Goal: Transaction & Acquisition: Book appointment/travel/reservation

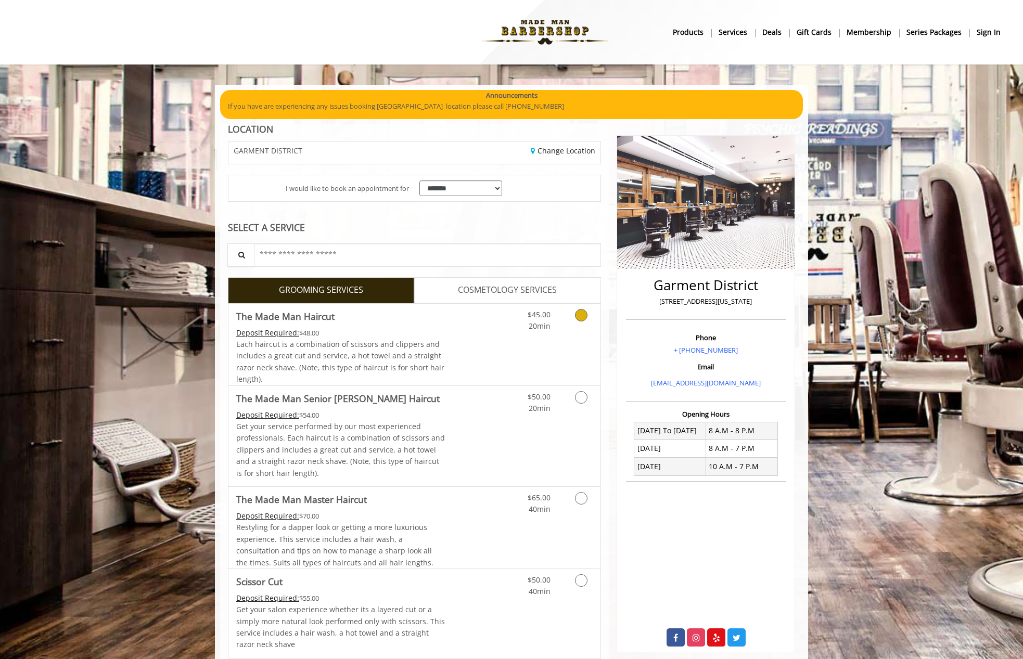
click at [580, 324] on link "Grooming services" at bounding box center [579, 318] width 27 height 29
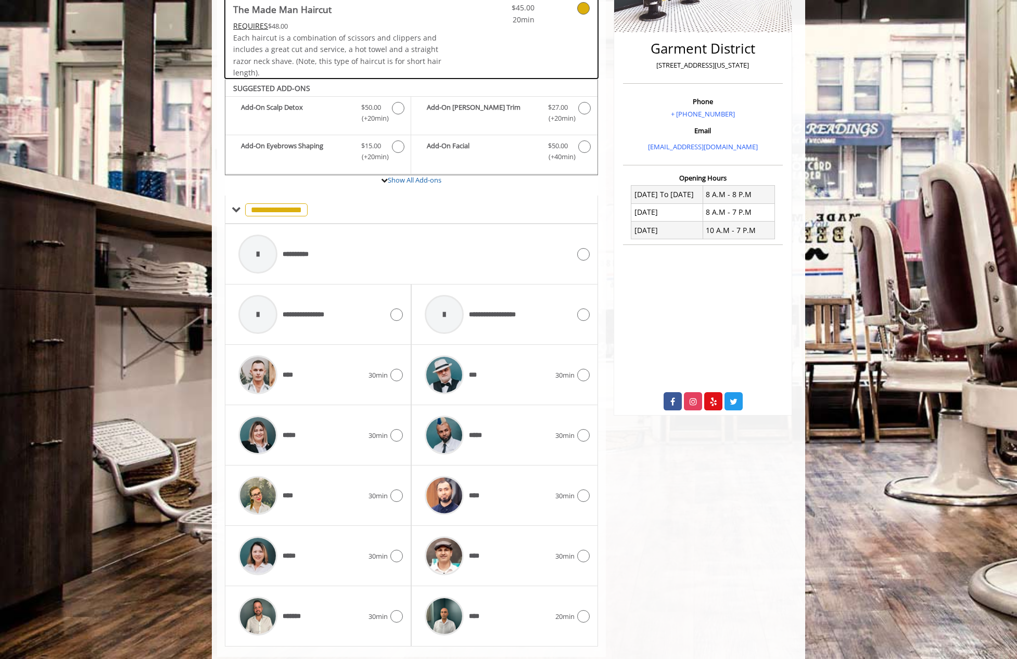
scroll to position [260, 0]
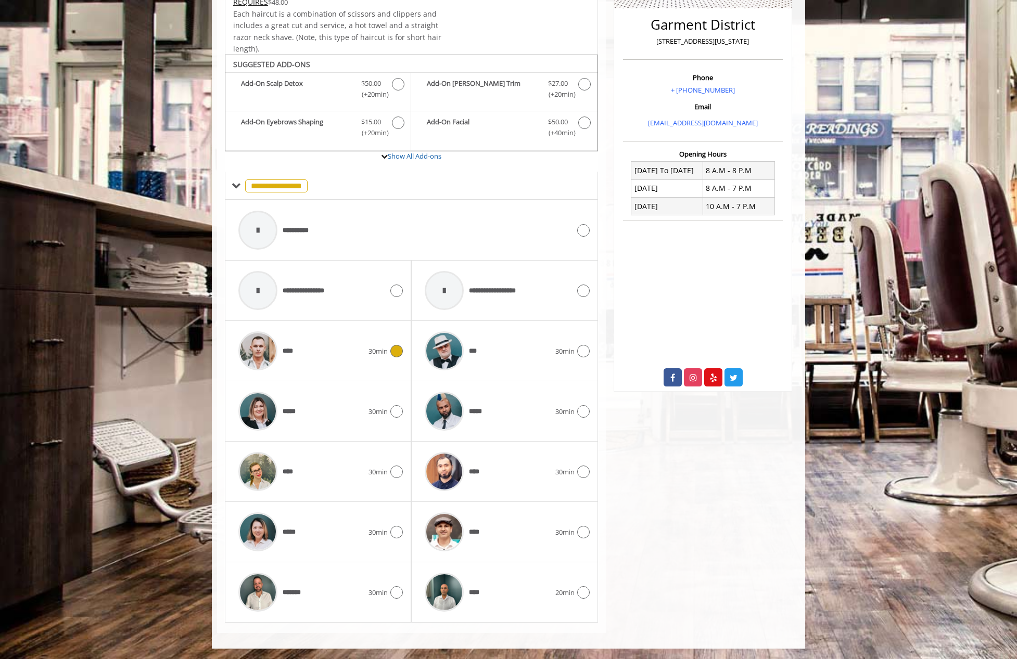
click at [390, 353] on div at bounding box center [395, 351] width 15 height 12
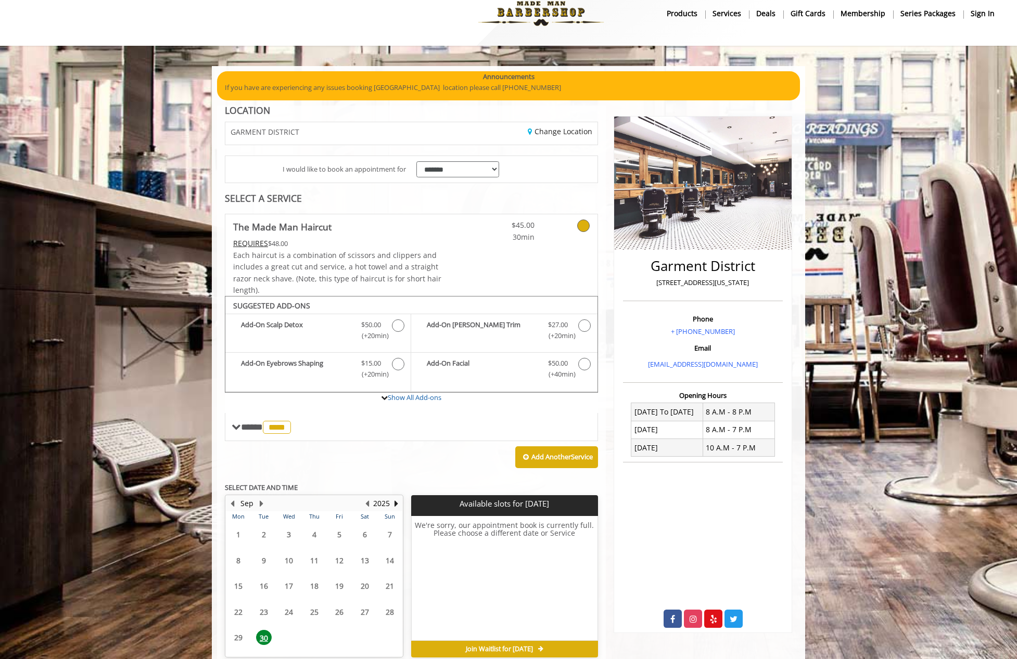
scroll to position [68, 0]
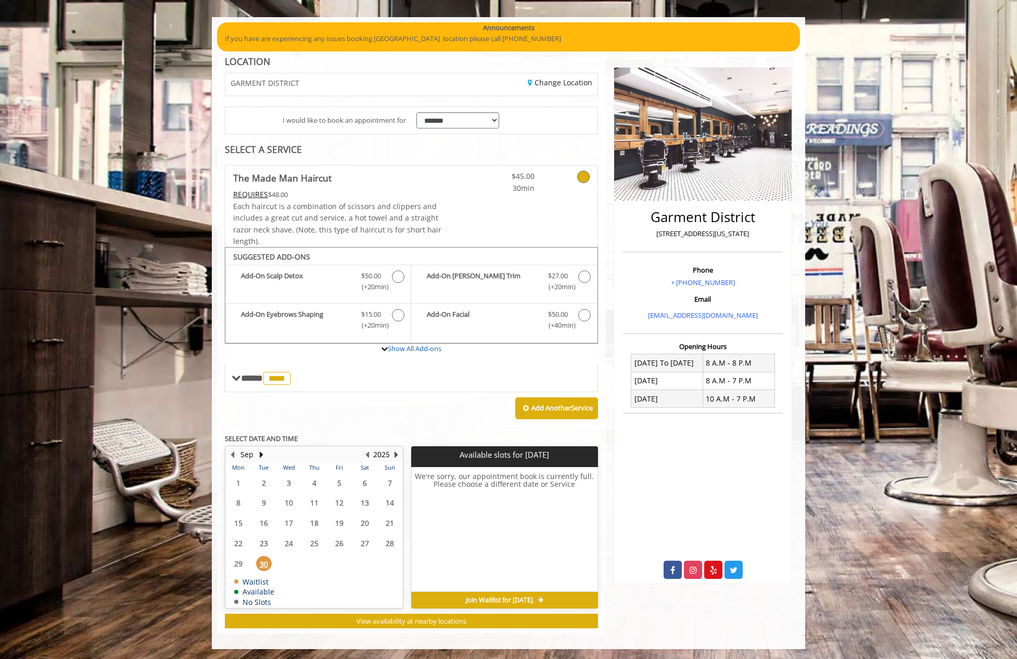
click at [396, 457] on button "Next Year" at bounding box center [396, 454] width 8 height 11
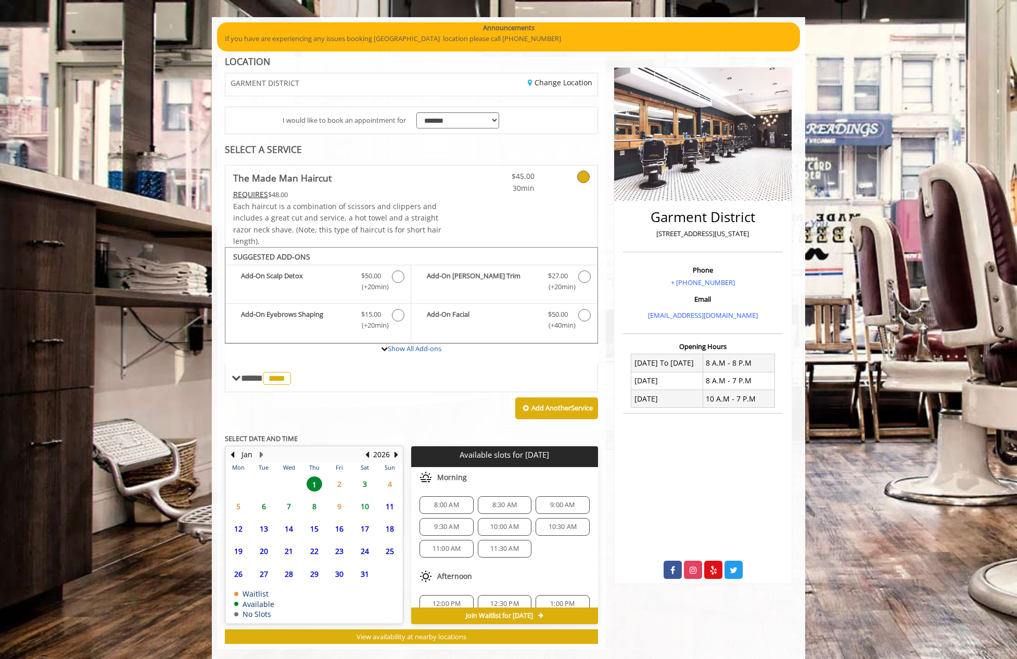
click at [314, 488] on span "1" at bounding box center [314, 484] width 16 height 15
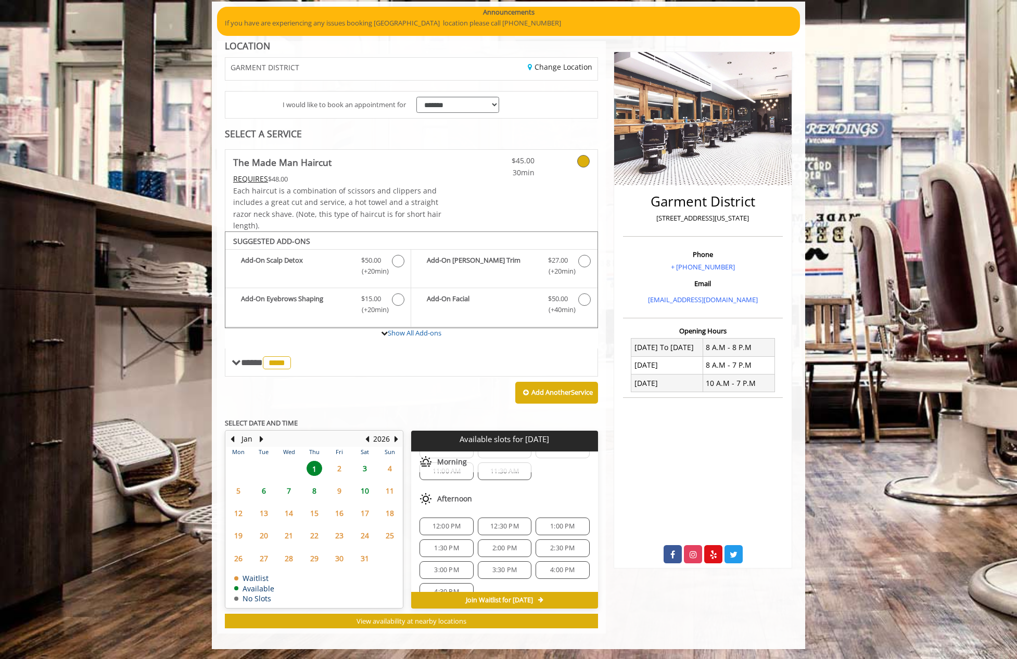
scroll to position [64, 0]
click at [563, 523] on span "1:00 PM" at bounding box center [562, 524] width 24 height 8
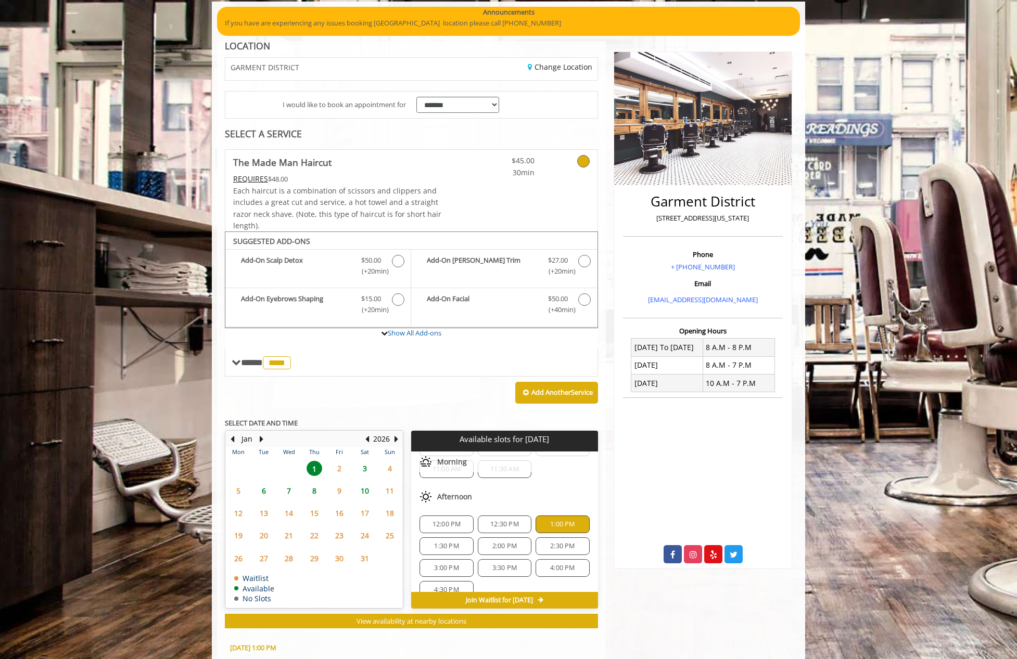
scroll to position [272, 0]
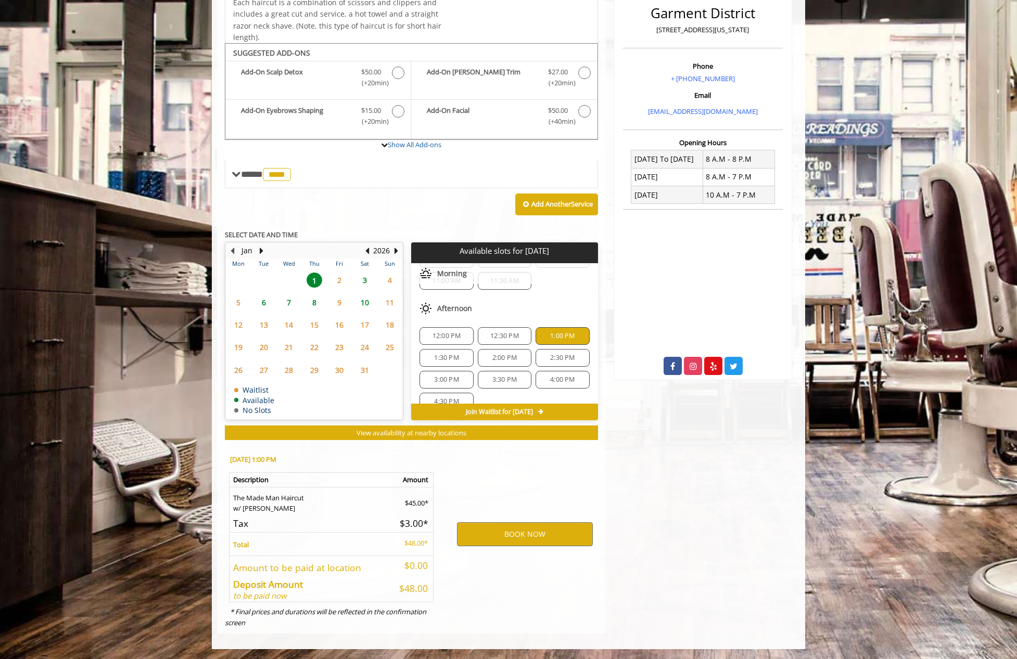
click at [231, 250] on button "Previous Month" at bounding box center [232, 250] width 8 height 11
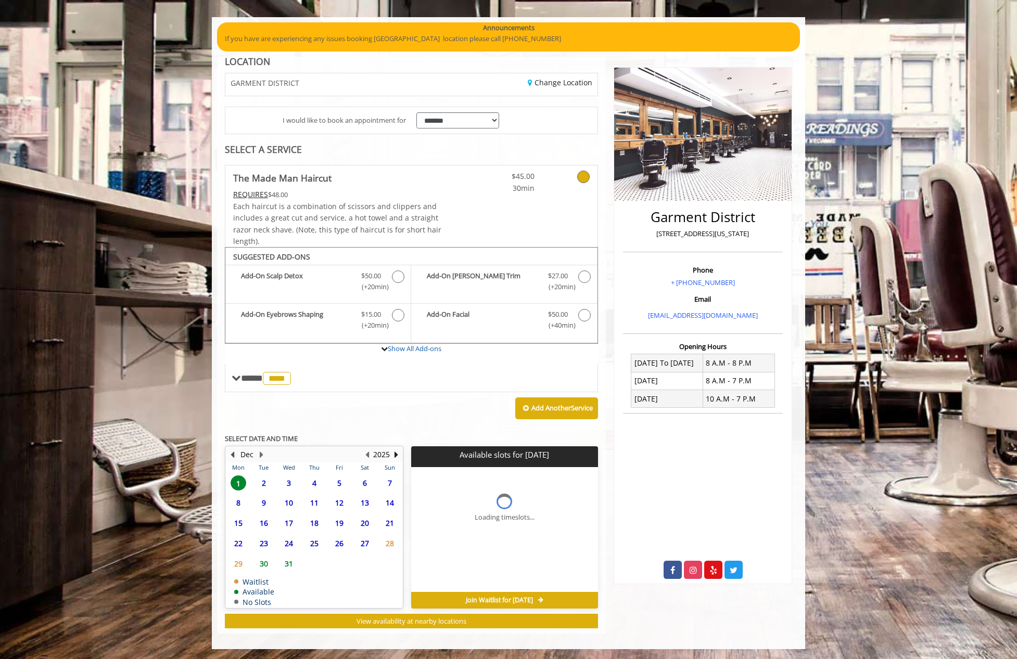
scroll to position [0, 0]
click at [233, 455] on button "Previous Month" at bounding box center [232, 454] width 8 height 11
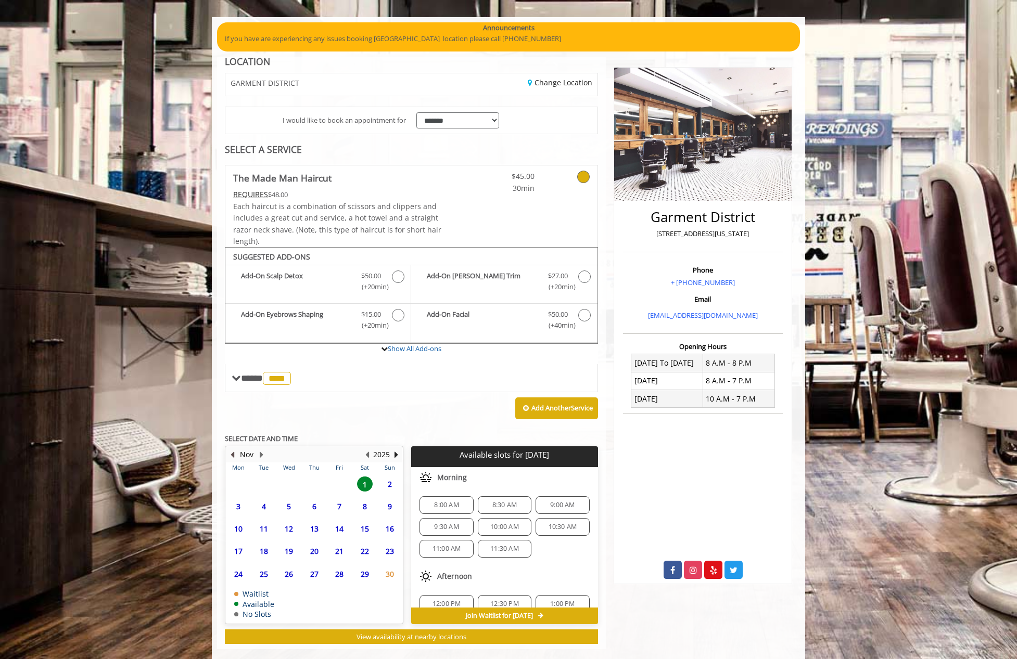
scroll to position [83, 0]
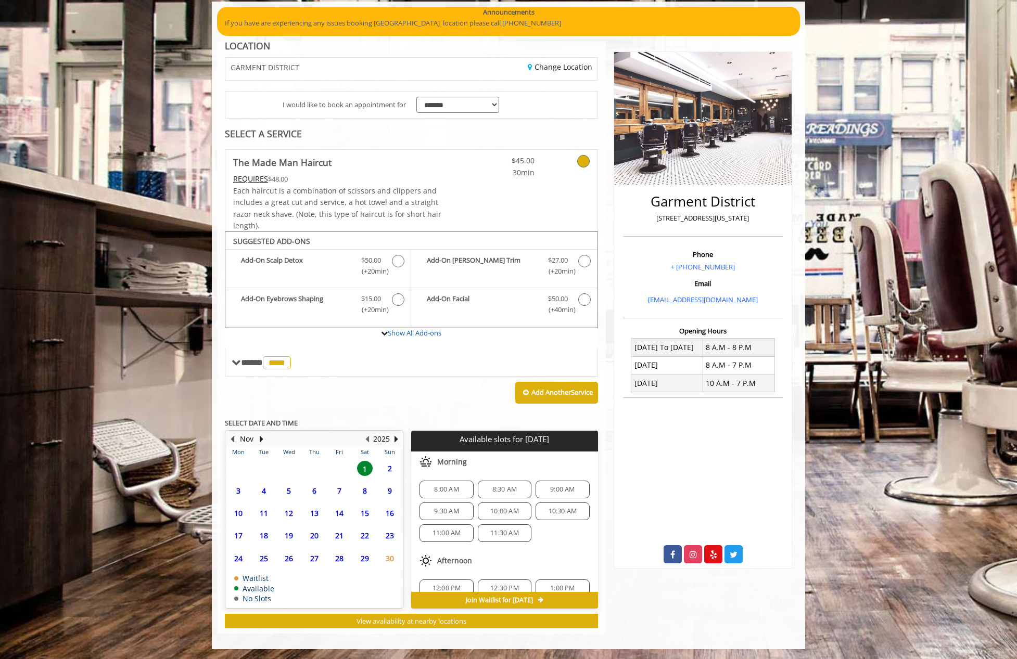
click at [234, 440] on button "Previous Month" at bounding box center [232, 438] width 8 height 11
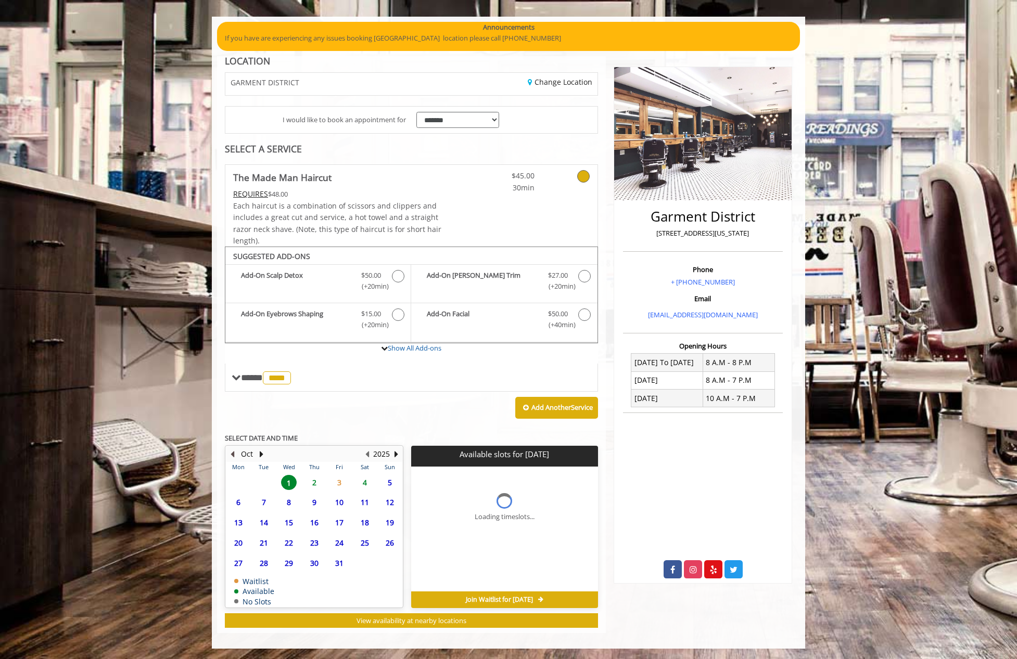
scroll to position [68, 0]
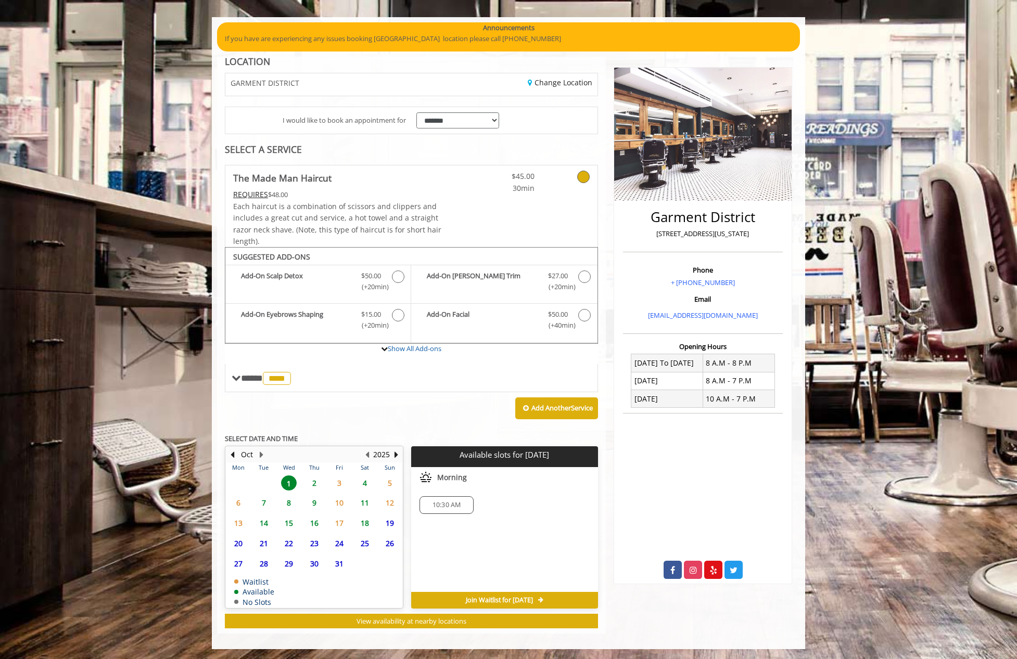
click at [314, 484] on span "2" at bounding box center [314, 483] width 16 height 15
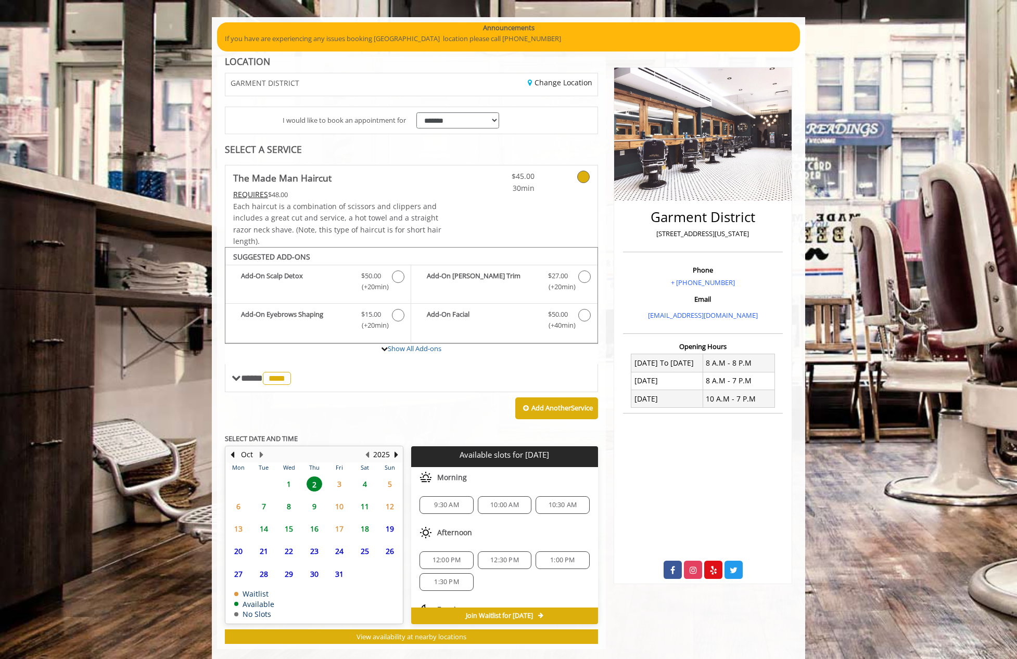
scroll to position [83, 0]
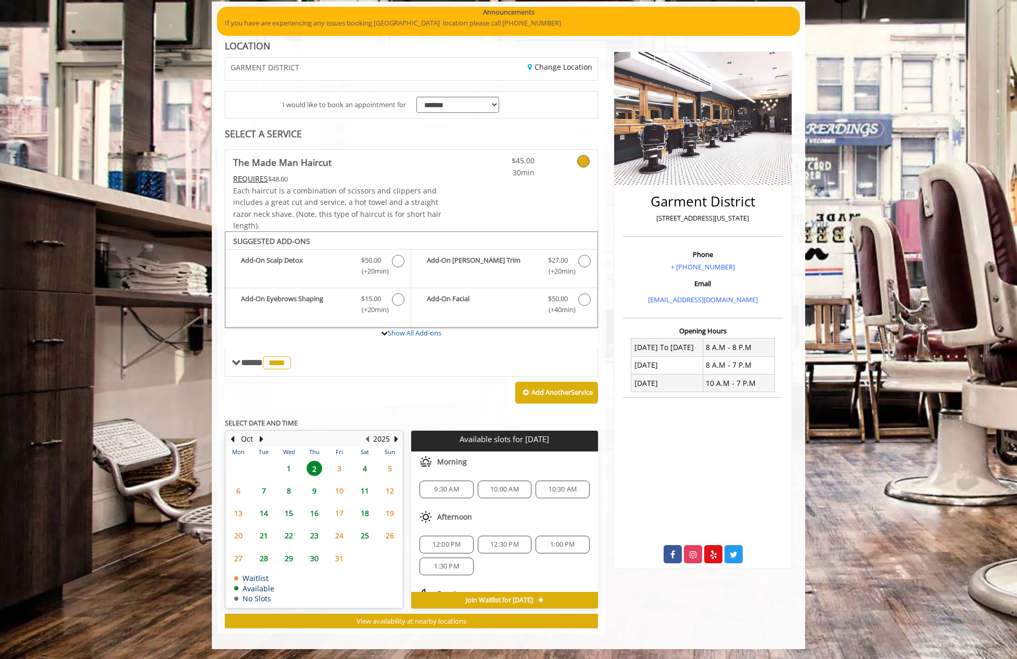
click at [559, 548] on div "1:00 PM" at bounding box center [562, 545] width 54 height 18
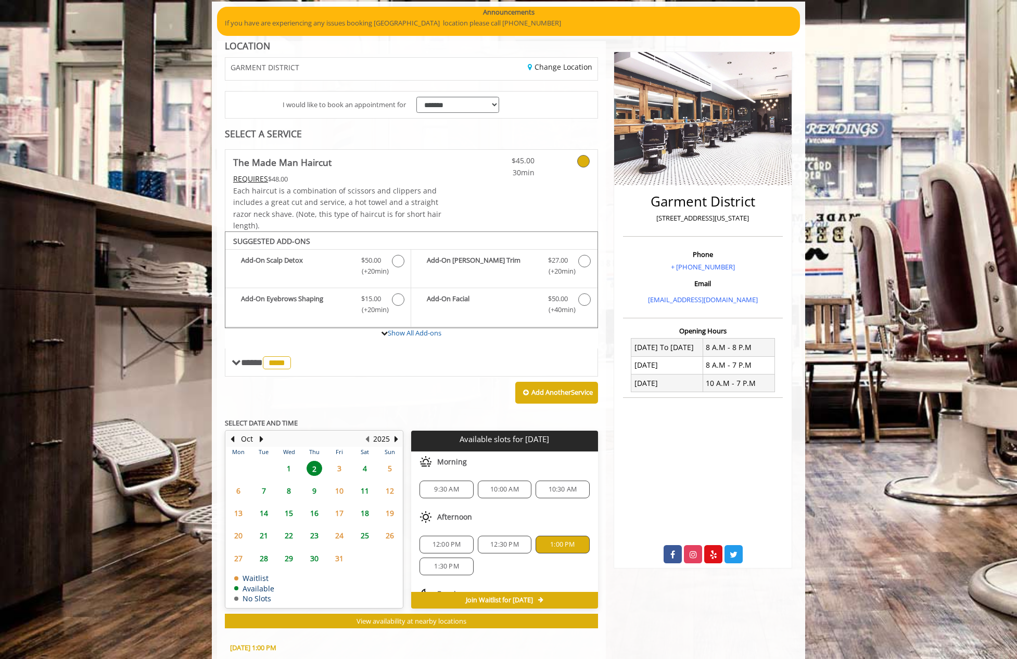
scroll to position [272, 0]
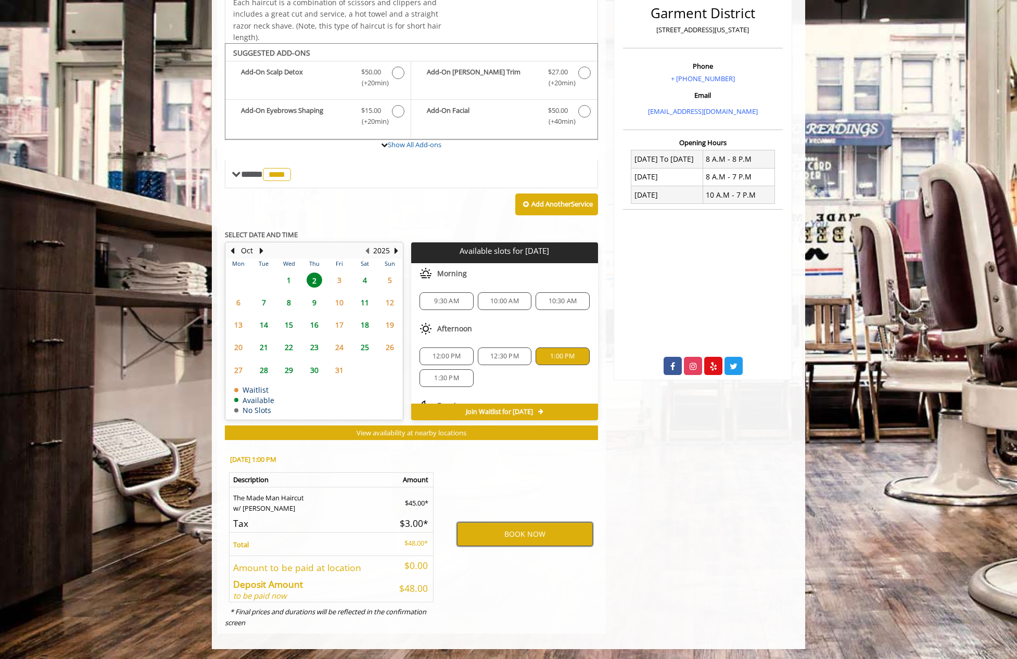
click at [524, 535] on button "BOOK NOW" at bounding box center [525, 534] width 136 height 24
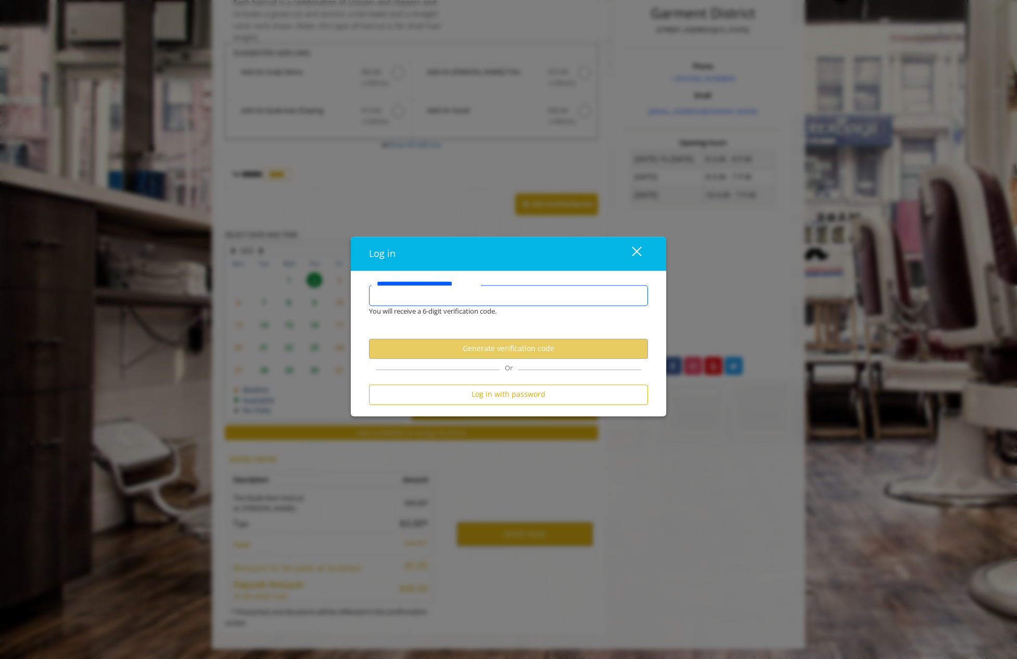
click at [418, 297] on input "**********" at bounding box center [508, 295] width 279 height 21
click at [418, 294] on input "**********" at bounding box center [508, 295] width 279 height 21
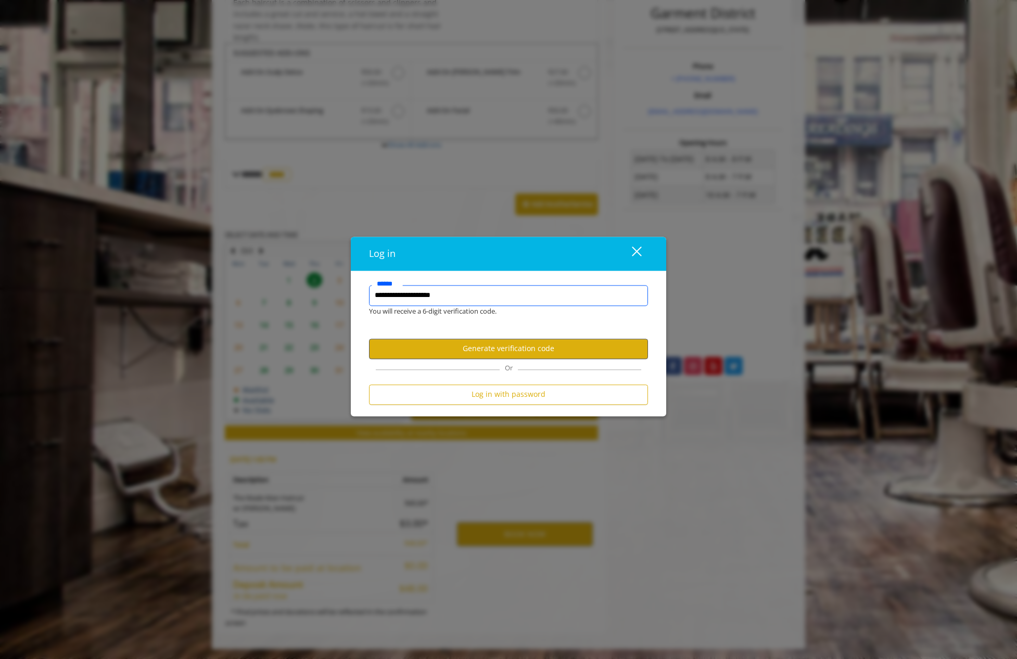
type input "**********"
click at [487, 348] on button "Generate verification code" at bounding box center [508, 349] width 279 height 20
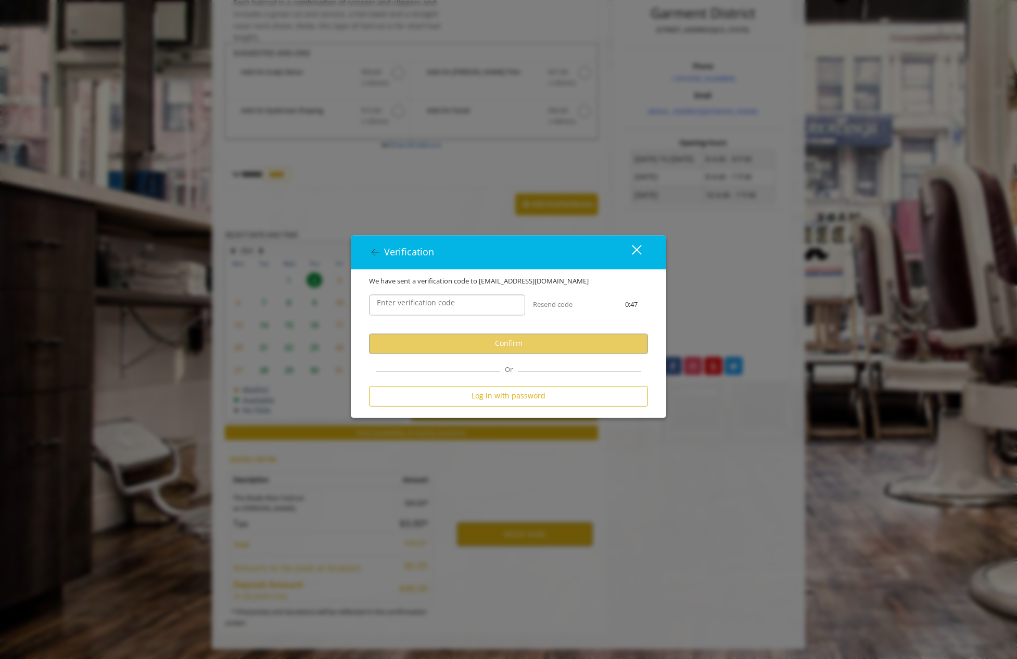
click at [394, 306] on label "Enter verification code" at bounding box center [415, 302] width 88 height 11
click at [394, 306] on input "Enter verification code" at bounding box center [447, 304] width 156 height 21
paste input "******"
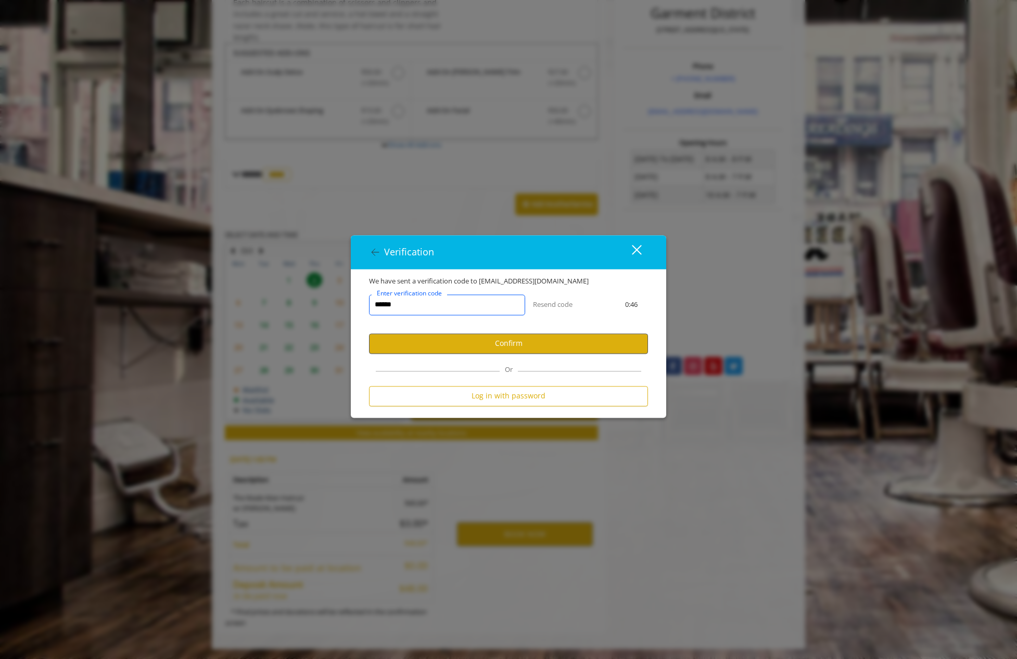
type input "******"
click at [517, 344] on button "Confirm" at bounding box center [508, 344] width 279 height 20
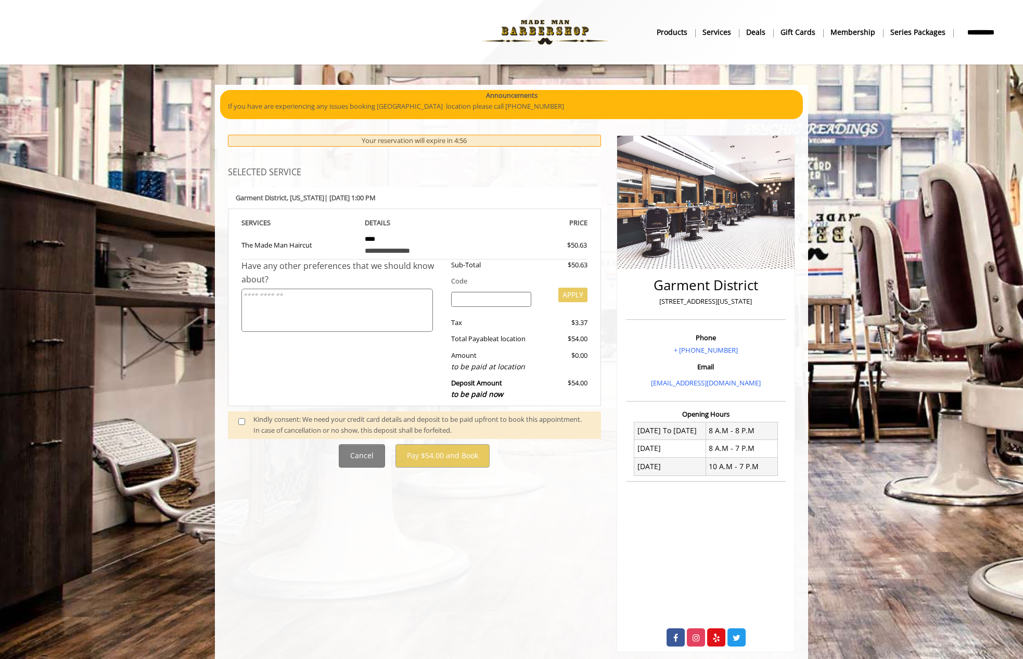
scroll to position [66, 0]
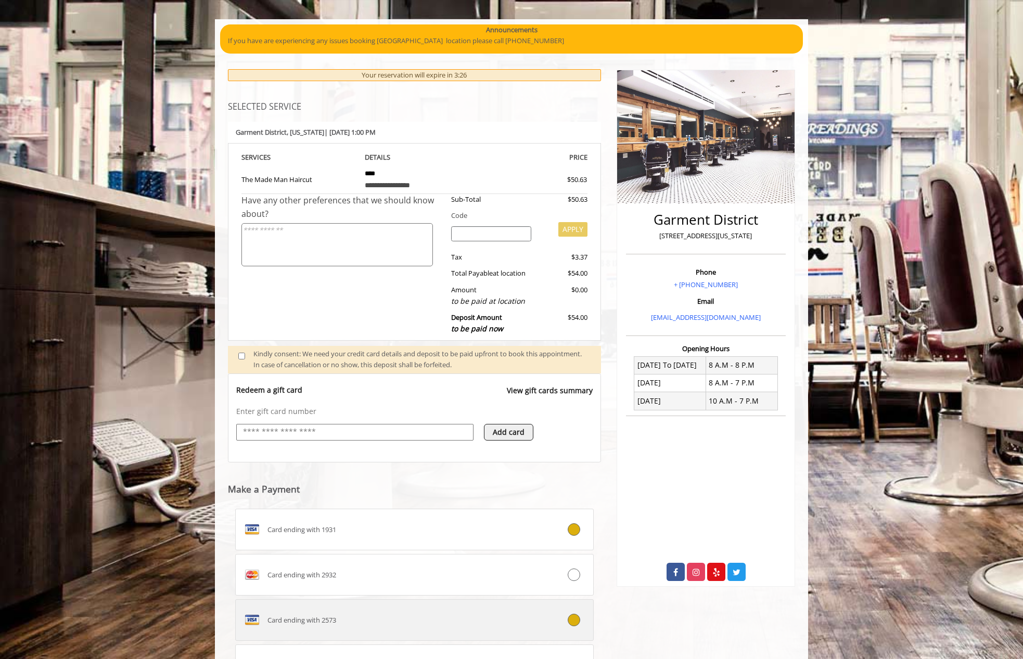
click at [581, 619] on div at bounding box center [562, 620] width 59 height 12
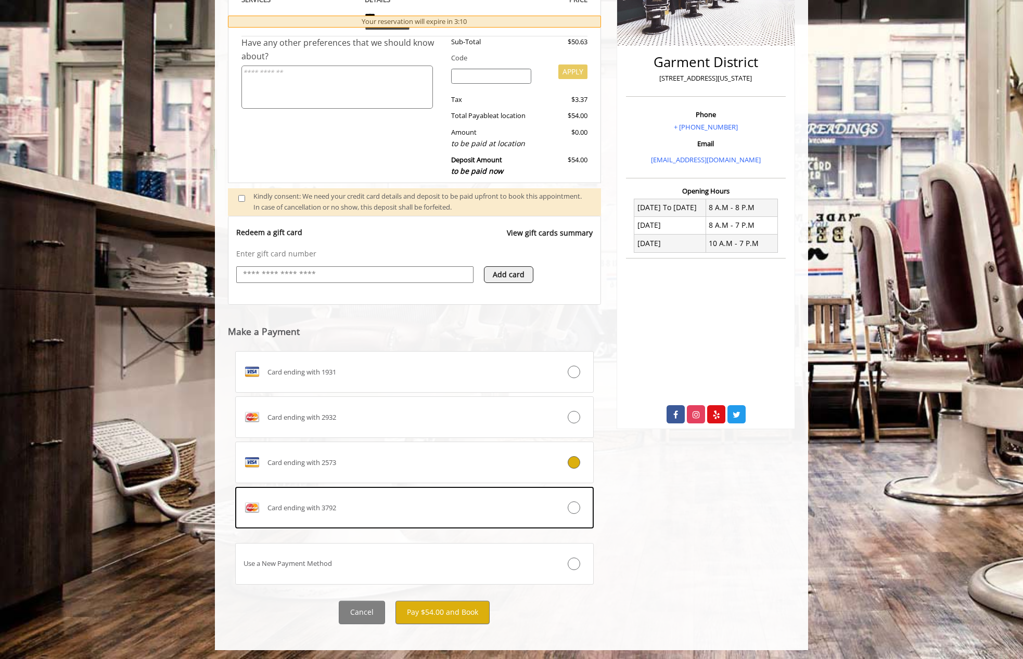
scroll to position [225, 0]
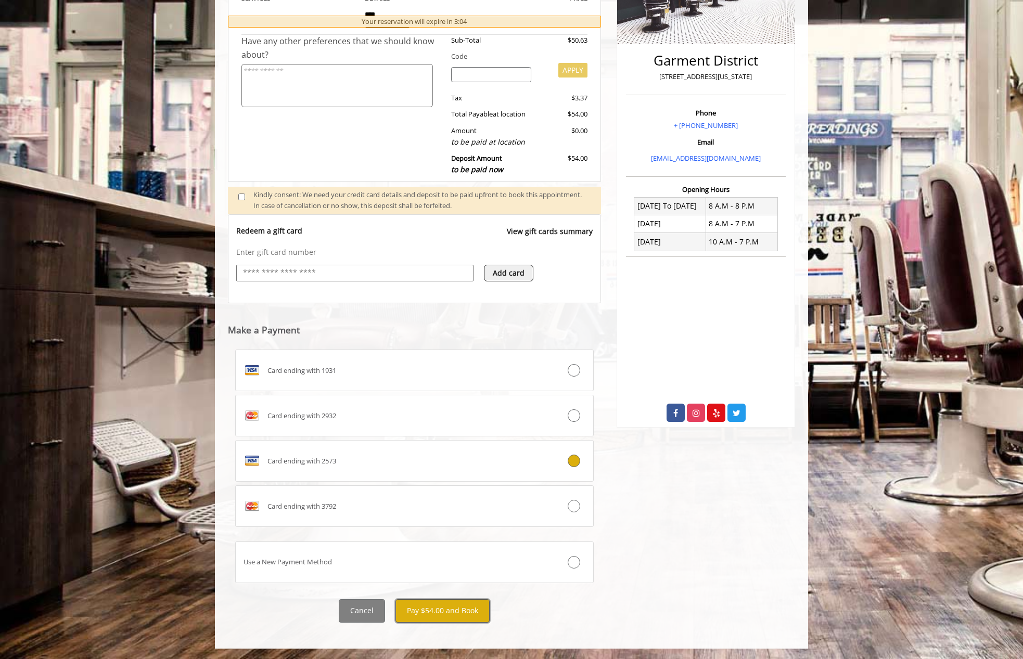
click at [446, 609] on button "Pay $54.00 and Book" at bounding box center [442, 610] width 94 height 23
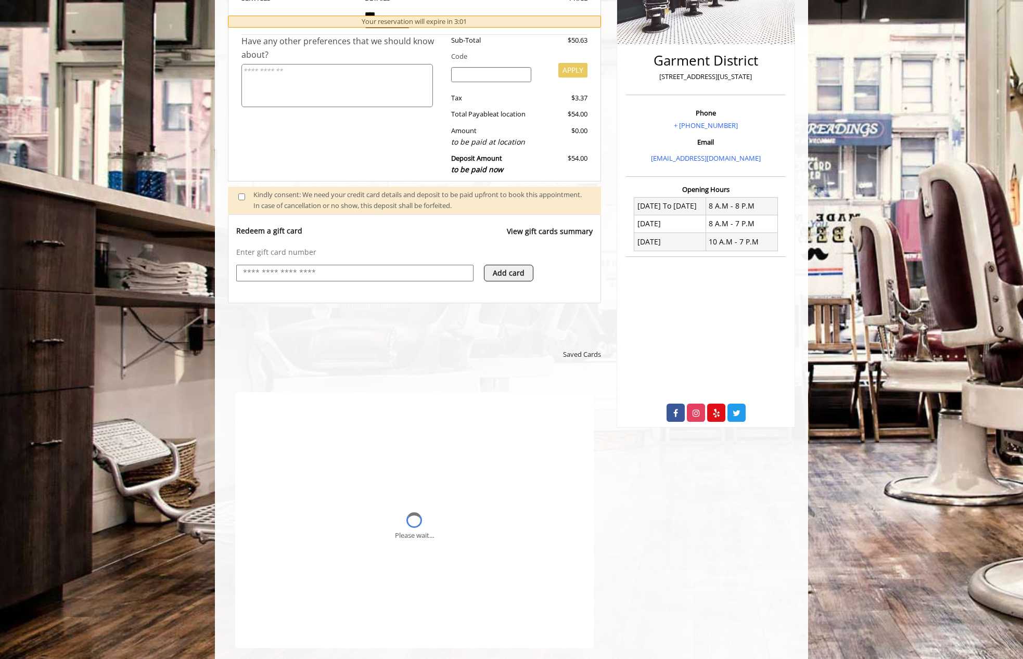
scroll to position [0, 0]
